Goal: Register for event/course

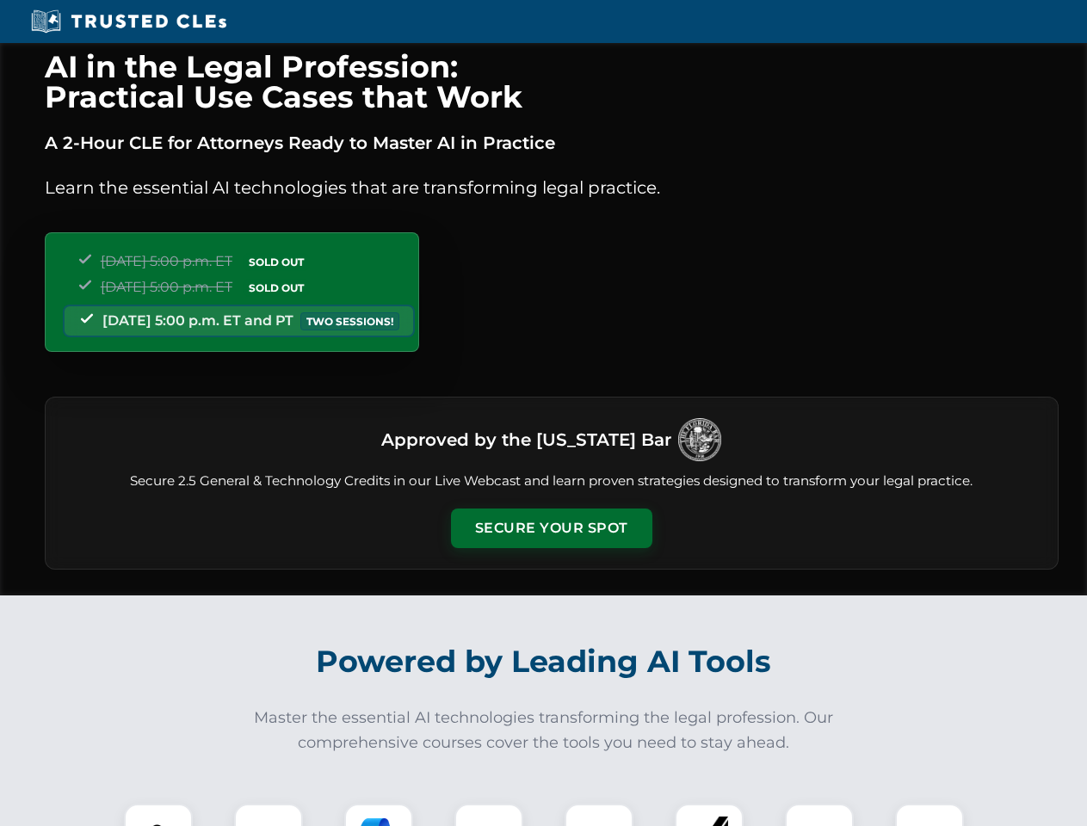
click at [551, 529] on button "Secure Your Spot" at bounding box center [551, 529] width 201 height 40
